Goal: Information Seeking & Learning: Check status

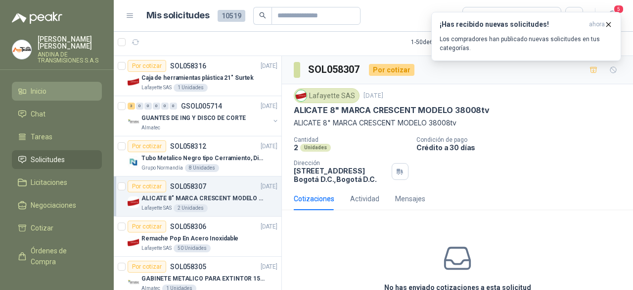
click at [45, 94] on span "Inicio" at bounding box center [39, 91] width 16 height 11
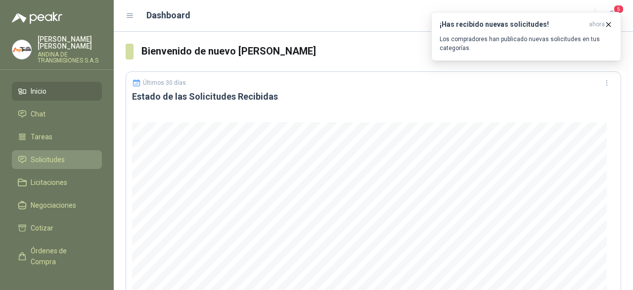
click at [49, 157] on span "Solicitudes" at bounding box center [48, 159] width 34 height 11
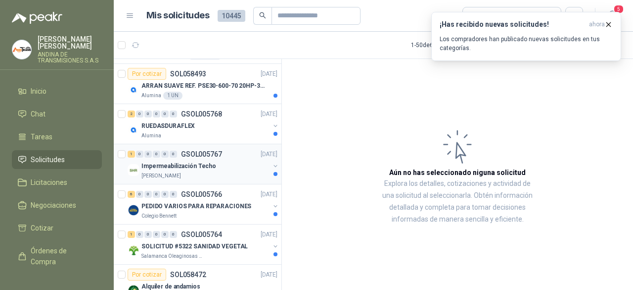
scroll to position [49, 0]
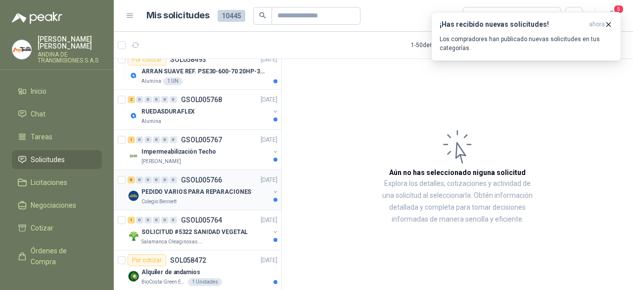
click at [222, 198] on div "Colegio Bennett" at bounding box center [206, 201] width 128 height 8
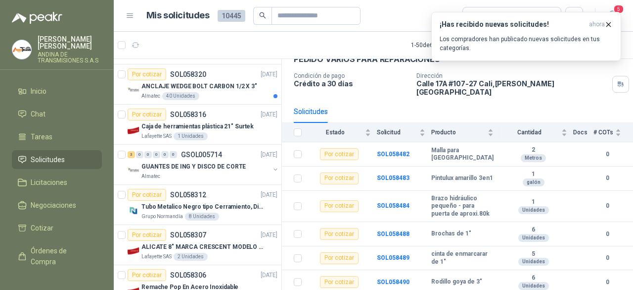
scroll to position [1138, 0]
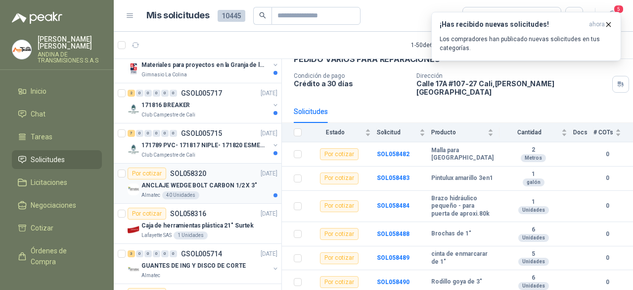
click at [225, 192] on div "Almatec 40 Unidades" at bounding box center [210, 195] width 136 height 8
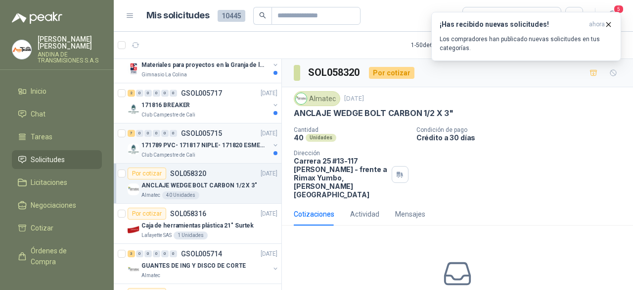
click at [218, 151] on div "Club Campestre de Cali" at bounding box center [206, 155] width 128 height 8
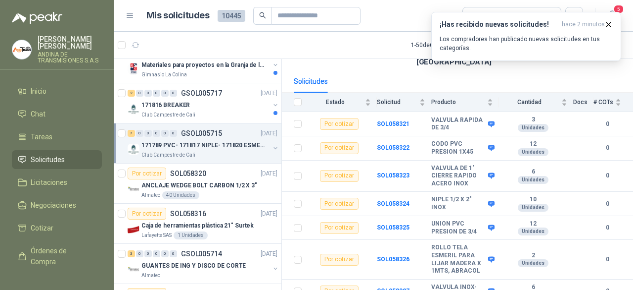
scroll to position [1089, 0]
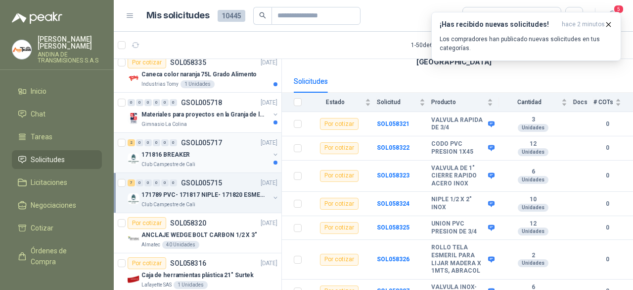
click at [224, 151] on div "171816 BREAKER" at bounding box center [206, 154] width 128 height 12
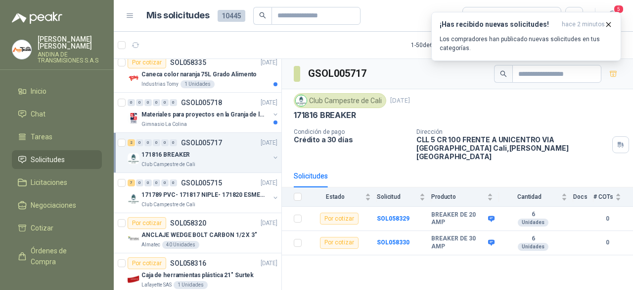
scroll to position [1039, 0]
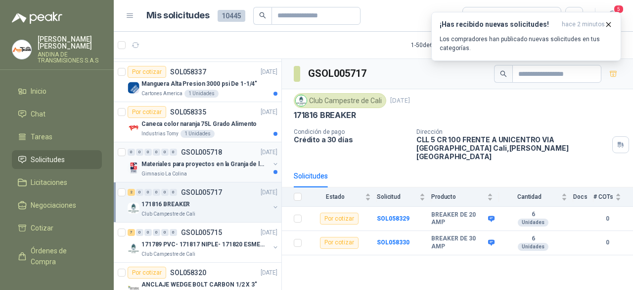
click at [212, 170] on div "Gimnasio La Colina" at bounding box center [206, 174] width 128 height 8
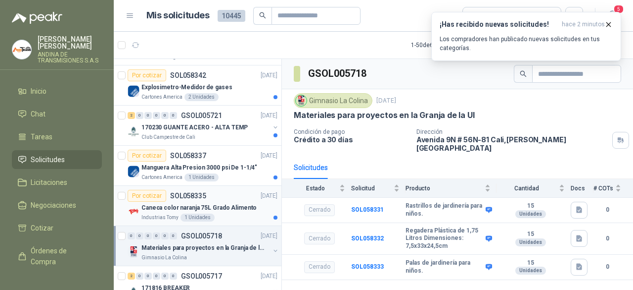
scroll to position [940, 0]
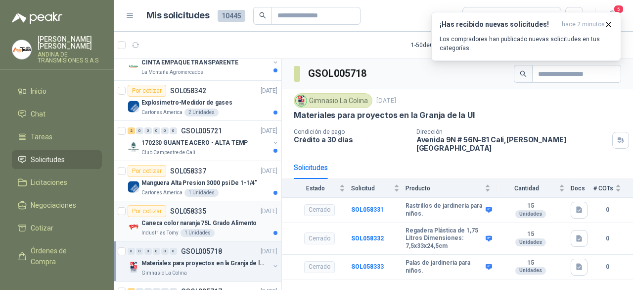
click at [237, 229] on div "Industrias Tomy 1 Unidades" at bounding box center [210, 233] width 136 height 8
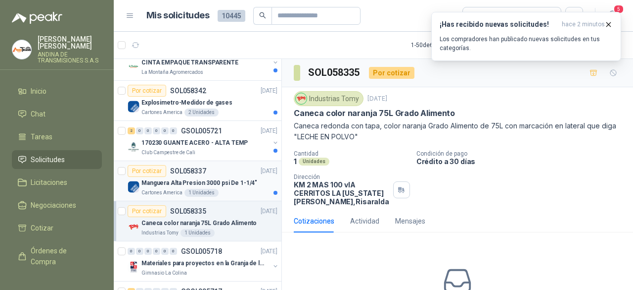
click at [235, 182] on p "Manguera Alta Presion 3000 psi De 1-1/4"" at bounding box center [200, 182] width 116 height 9
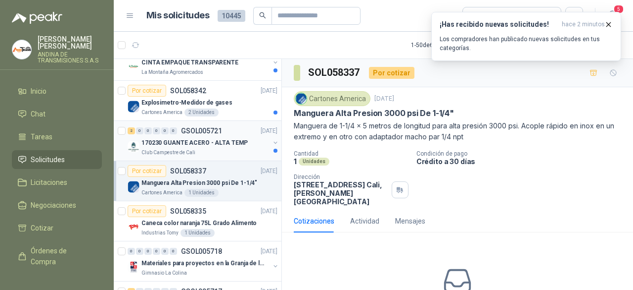
click at [208, 148] on div "Club Campestre de Cali" at bounding box center [206, 152] width 128 height 8
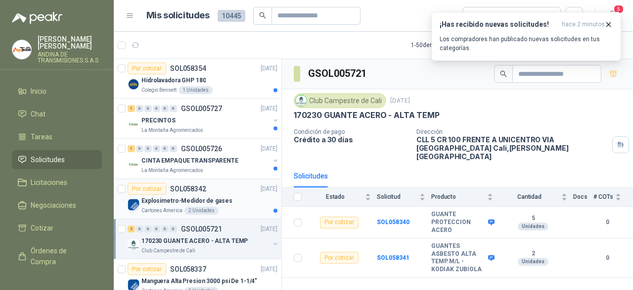
scroll to position [841, 0]
click at [224, 198] on p "Explosimetro-Medidor de gases" at bounding box center [187, 201] width 91 height 9
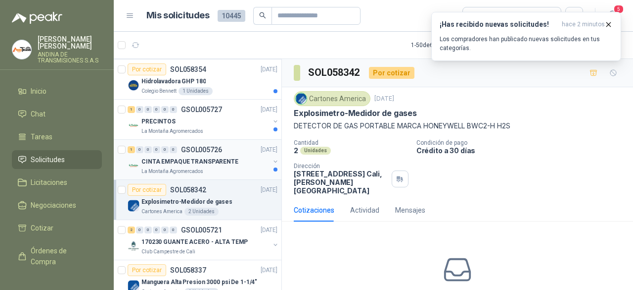
click at [217, 167] on div "La Montaña Agromercados" at bounding box center [206, 171] width 128 height 8
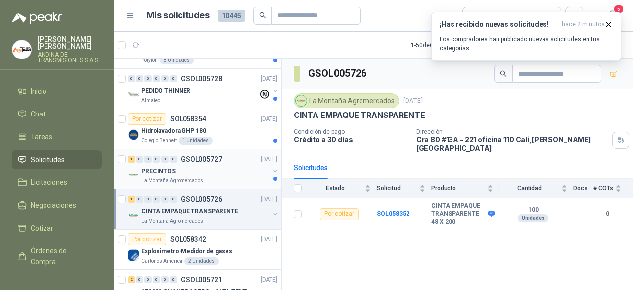
scroll to position [742, 0]
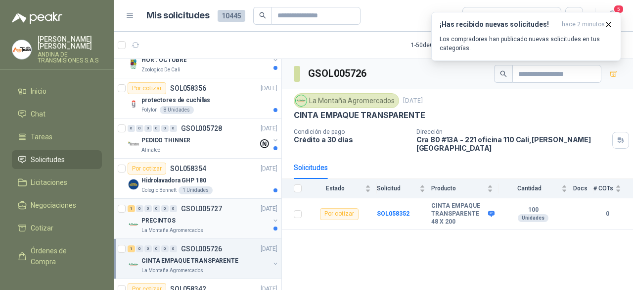
click at [216, 220] on div "PRECINTOS" at bounding box center [206, 220] width 128 height 12
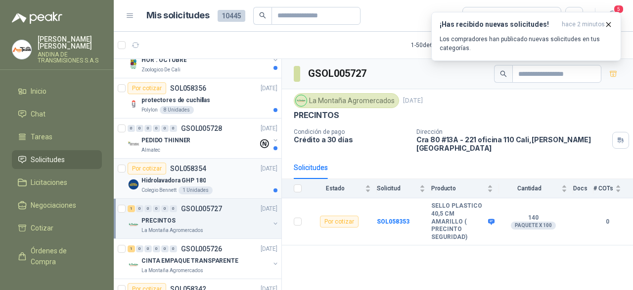
click at [223, 180] on div "Hidrolavadora GHP 180" at bounding box center [210, 180] width 136 height 12
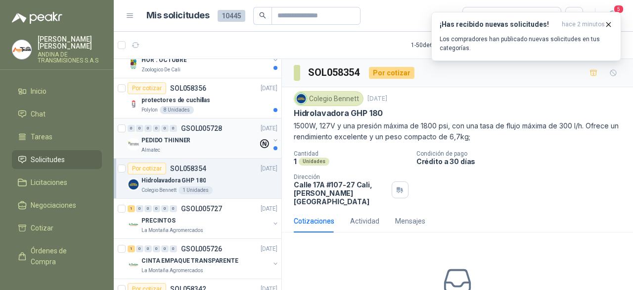
click at [203, 146] on div "Almatec" at bounding box center [200, 150] width 117 height 8
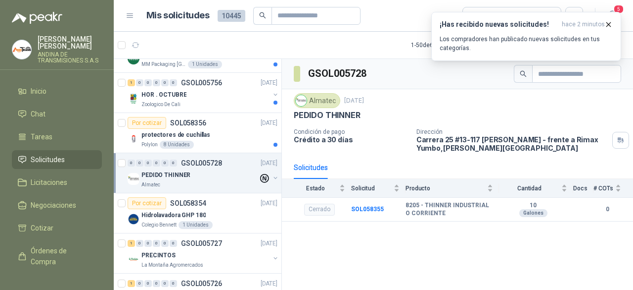
scroll to position [693, 0]
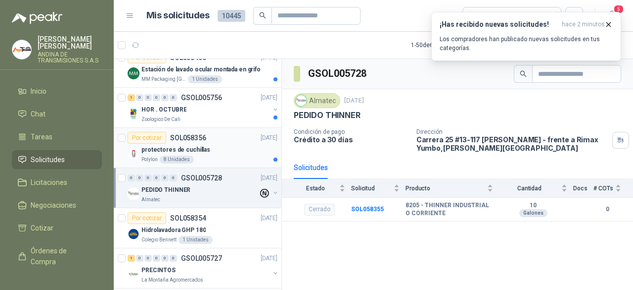
click at [219, 149] on div "protectores de cuchillas" at bounding box center [210, 150] width 136 height 12
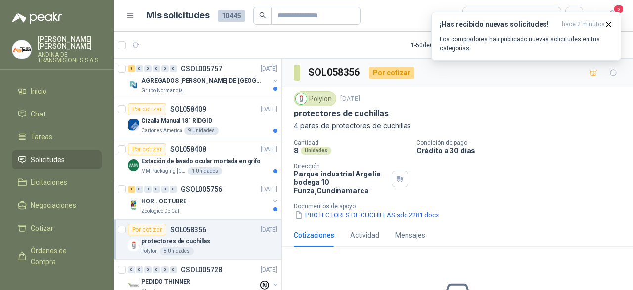
scroll to position [594, 0]
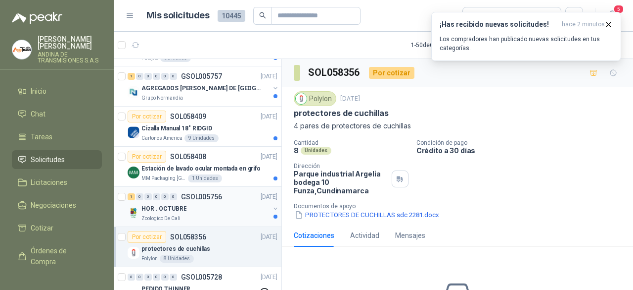
click at [207, 208] on div "HOR . OCTUBRE" at bounding box center [206, 208] width 128 height 12
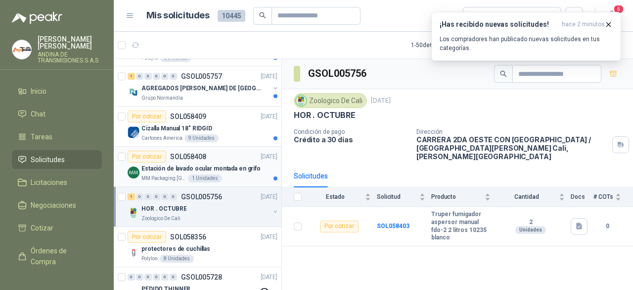
click at [219, 158] on div "Por cotizar SOL058408 [DATE]" at bounding box center [203, 156] width 150 height 12
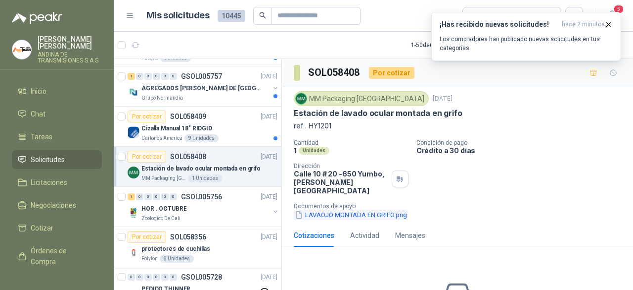
click at [319, 209] on button "LAVAOJO MONTADA EN GRIFO.png" at bounding box center [351, 214] width 114 height 10
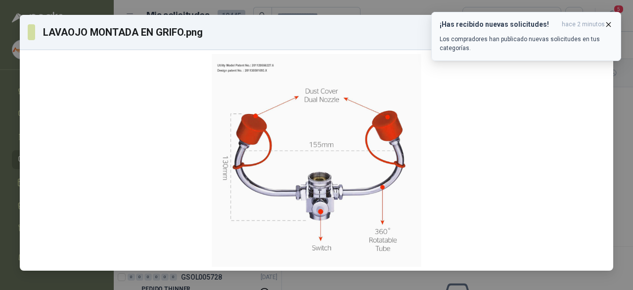
click at [607, 20] on icon "button" at bounding box center [609, 24] width 8 height 8
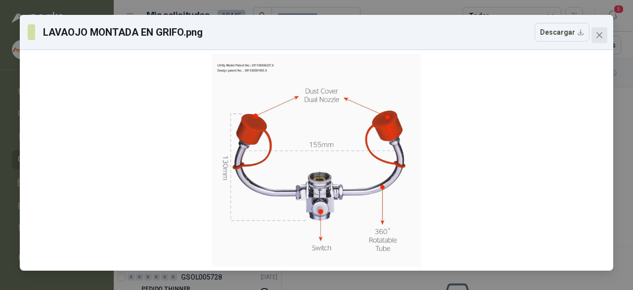
click at [596, 35] on icon "close" at bounding box center [600, 35] width 8 height 8
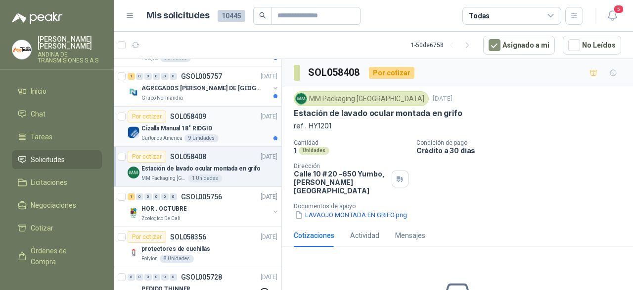
click at [216, 122] on div "Cizalla Manual 18" RIDGID" at bounding box center [210, 128] width 136 height 12
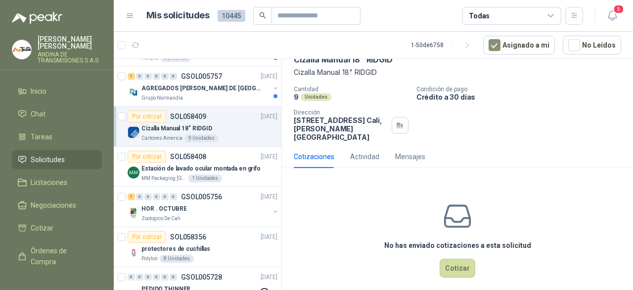
scroll to position [4, 0]
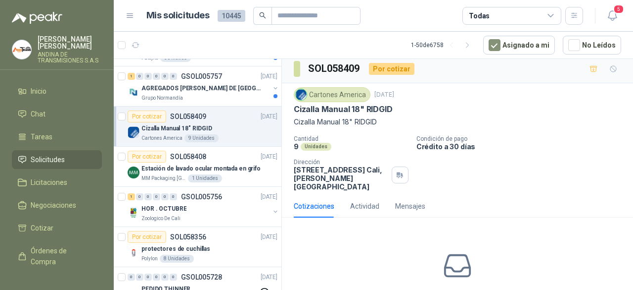
click at [528, 127] on div "Cartones America [DATE] Cizalla Manual 18" RIDGID Cizalla Manual 18" RIDGID Can…" at bounding box center [458, 138] width 328 height 103
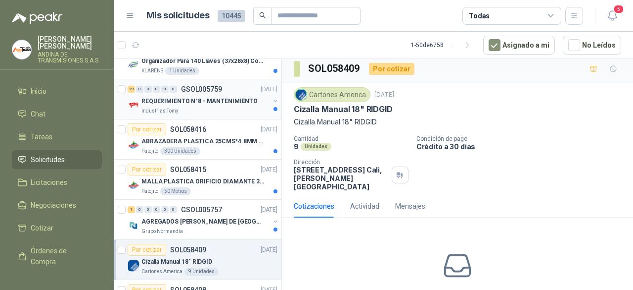
scroll to position [445, 0]
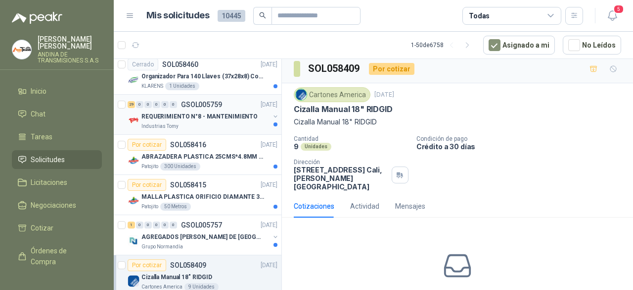
click at [203, 122] on div "Industrias Tomy" at bounding box center [206, 126] width 128 height 8
